Goal: Task Accomplishment & Management: Use online tool/utility

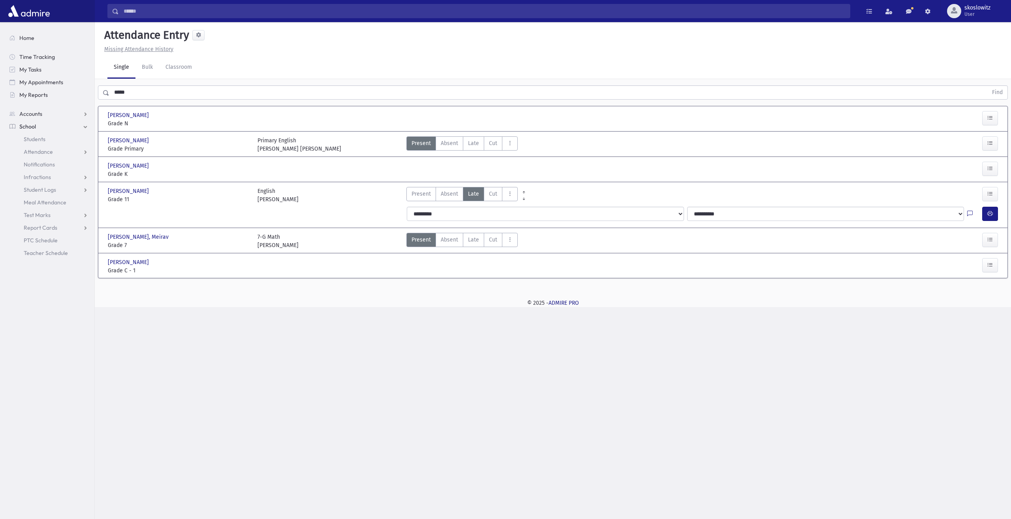
drag, startPoint x: 610, startPoint y: 305, endPoint x: 547, endPoint y: 306, distance: 63.6
click at [608, 305] on div "© 2025 - ADMIRE PRO" at bounding box center [552, 303] width 891 height 8
click at [475, 315] on div "Search Results All Accounts" at bounding box center [505, 259] width 1011 height 519
click at [471, 303] on div "© 2025 - ADMIRE PRO" at bounding box center [552, 303] width 891 height 8
drag, startPoint x: 607, startPoint y: 481, endPoint x: 817, endPoint y: 390, distance: 228.7
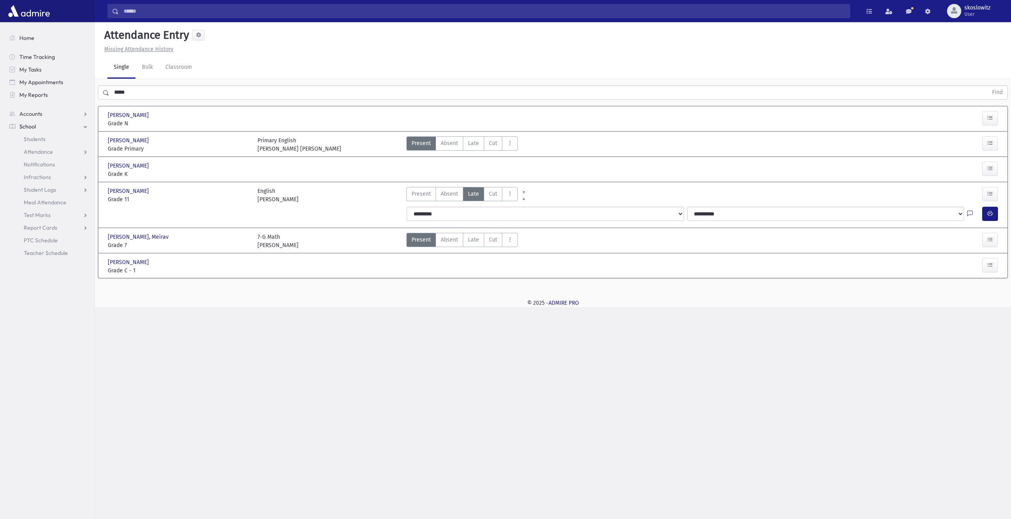
click at [817, 390] on div "Search Results All Accounts" at bounding box center [505, 259] width 1011 height 519
click at [296, 329] on div "Search Results All Accounts" at bounding box center [505, 259] width 1011 height 519
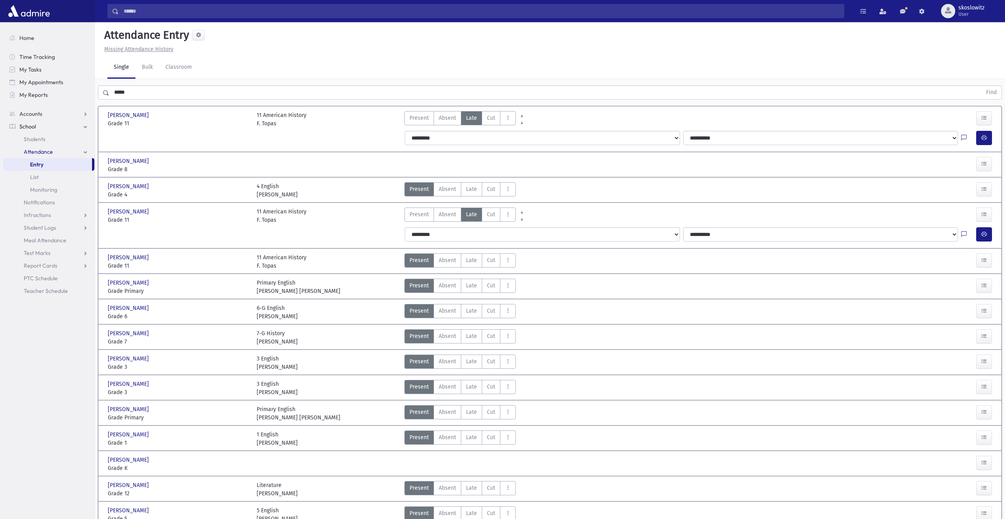
scroll to position [21, 0]
